Goal: Information Seeking & Learning: Learn about a topic

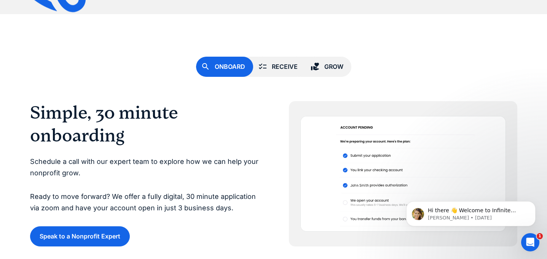
scroll to position [1543, 0]
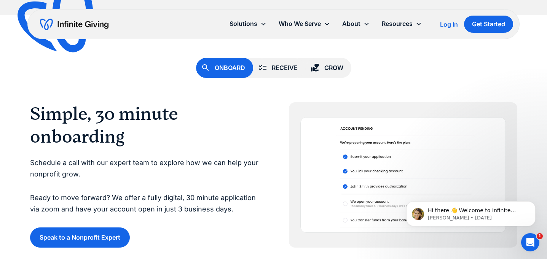
click at [278, 67] on div "Receive" at bounding box center [285, 68] width 26 height 10
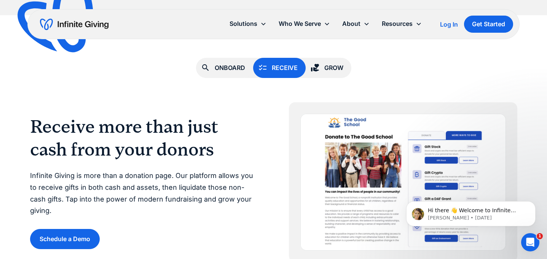
click at [239, 66] on div "Onboard" at bounding box center [229, 68] width 30 height 10
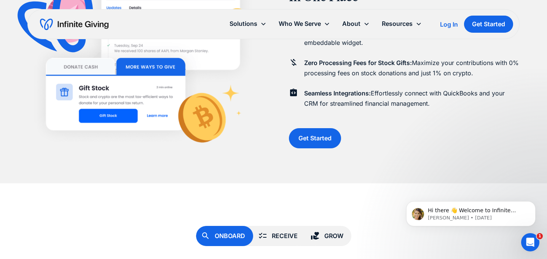
scroll to position [1374, 0]
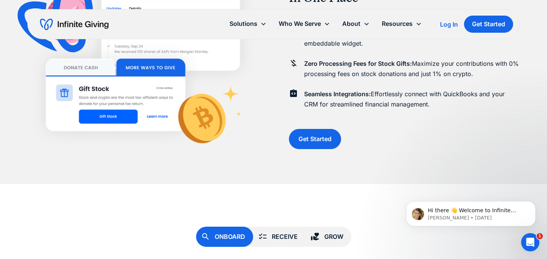
click at [317, 232] on icon at bounding box center [314, 236] width 9 height 9
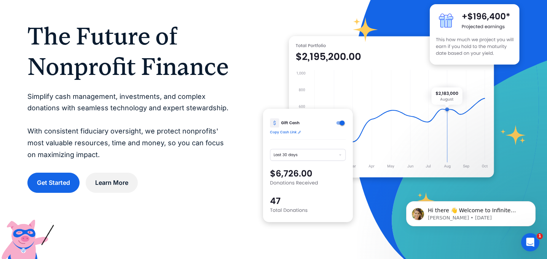
scroll to position [66, 0]
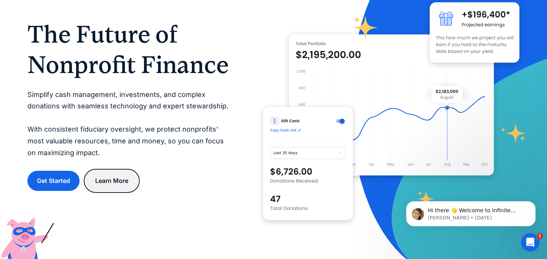
click at [113, 173] on link "Learn More" at bounding box center [112, 181] width 52 height 20
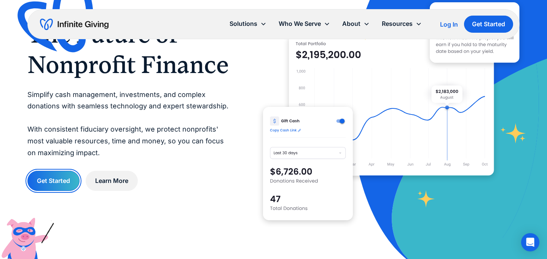
click at [69, 175] on link "Get Started" at bounding box center [53, 181] width 52 height 20
